Goal: Task Accomplishment & Management: Complete application form

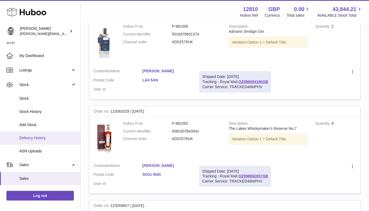
click at [31, 139] on span "Delivery History" at bounding box center [47, 137] width 57 height 5
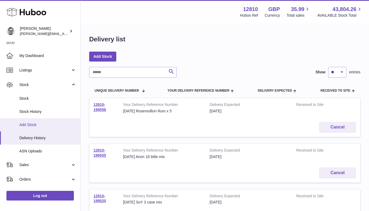
click at [29, 127] on link "Add Stock" at bounding box center [40, 124] width 80 height 13
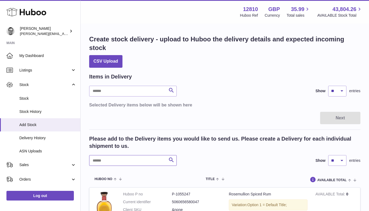
click at [115, 158] on input "text" at bounding box center [132, 160] width 87 height 11
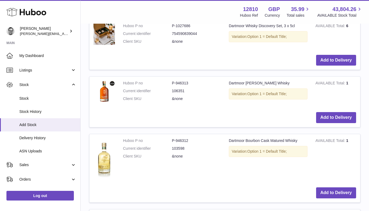
scroll to position [196, 0]
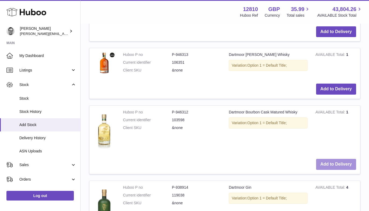
type input "********"
click at [330, 160] on button "Add to Delivery" at bounding box center [336, 164] width 40 height 11
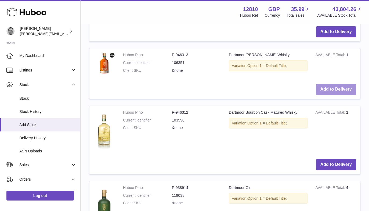
click at [328, 88] on button "Add to Delivery" at bounding box center [336, 89] width 40 height 11
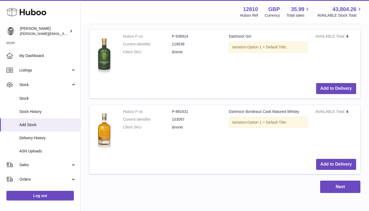
scroll to position [489, 0]
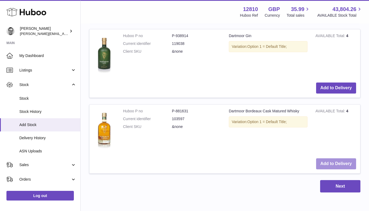
click at [333, 162] on button "Add to Delivery" at bounding box center [336, 163] width 40 height 11
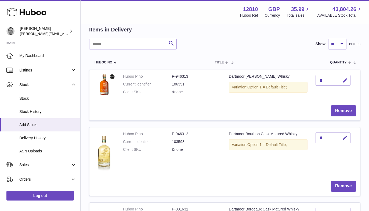
scroll to position [51, 0]
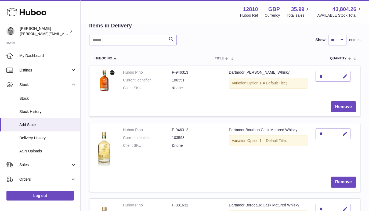
click at [345, 75] on icon "button" at bounding box center [345, 77] width 6 height 6
drag, startPoint x: 323, startPoint y: 75, endPoint x: 317, endPoint y: 75, distance: 6.2
click at [317, 75] on input "*" at bounding box center [332, 76] width 35 height 11
click at [346, 131] on icon "button" at bounding box center [345, 134] width 6 height 6
drag, startPoint x: 325, startPoint y: 133, endPoint x: 309, endPoint y: 133, distance: 15.8
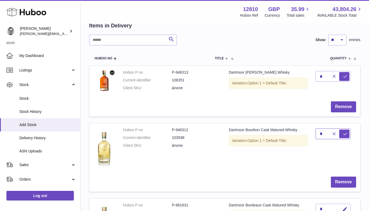
click at [310, 133] on tr "Huboo P no P-946312 Current identifier 103598 Client SKU &none Dartmoor Bourbon…" at bounding box center [224, 157] width 271 height 69
type input "*"
click at [343, 132] on icon "submit" at bounding box center [344, 133] width 5 height 5
click at [344, 75] on icon "button" at bounding box center [345, 77] width 6 height 6
type input "*"
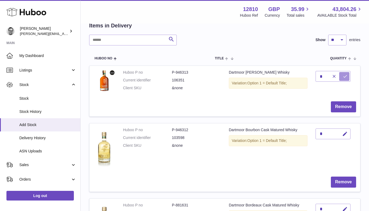
click at [343, 74] on icon "submit" at bounding box center [344, 76] width 5 height 5
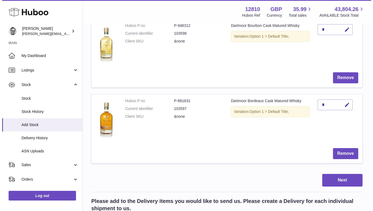
scroll to position [158, 0]
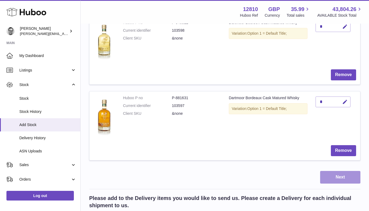
click at [336, 178] on button "Next" at bounding box center [340, 177] width 40 height 13
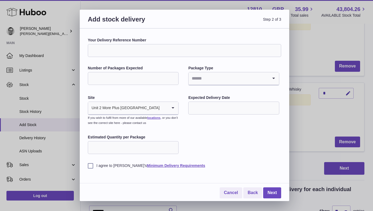
click at [124, 49] on input "Your Delivery Reference Number" at bounding box center [184, 50] width 193 height 13
type input "**********"
click at [113, 79] on input "Number of Packages Expected" at bounding box center [133, 78] width 91 height 13
type input "*"
click at [257, 79] on input "Search for option" at bounding box center [227, 78] width 79 height 12
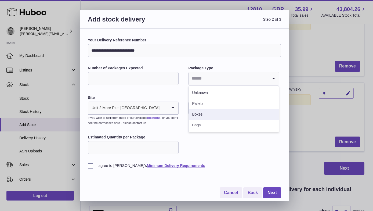
click at [201, 113] on li "Boxes" at bounding box center [234, 114] width 90 height 11
click at [201, 113] on input "text" at bounding box center [233, 107] width 91 height 13
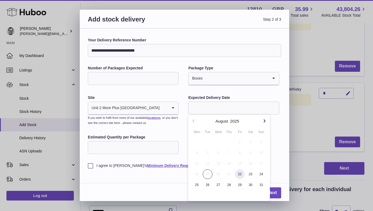
click at [240, 170] on span "22" at bounding box center [240, 174] width 10 height 10
type input "**********"
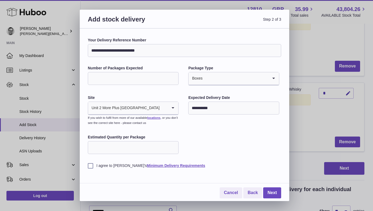
click at [105, 149] on input "Estimated Quantity per Package" at bounding box center [133, 147] width 91 height 13
type input "*"
click at [90, 166] on label "I agree to Huboo's Minimum Delivery Requirements" at bounding box center [184, 165] width 193 height 5
click at [274, 191] on link "Next" at bounding box center [272, 192] width 18 height 11
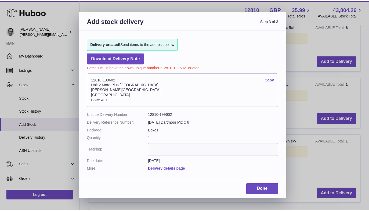
scroll to position [143, 0]
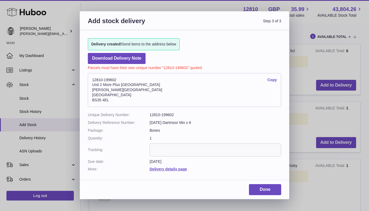
click at [170, 113] on dd "12810-199602" at bounding box center [214, 114] width 131 height 5
copy dd "199602"
click at [268, 187] on link "Done" at bounding box center [265, 189] width 32 height 11
